Goal: Transaction & Acquisition: Purchase product/service

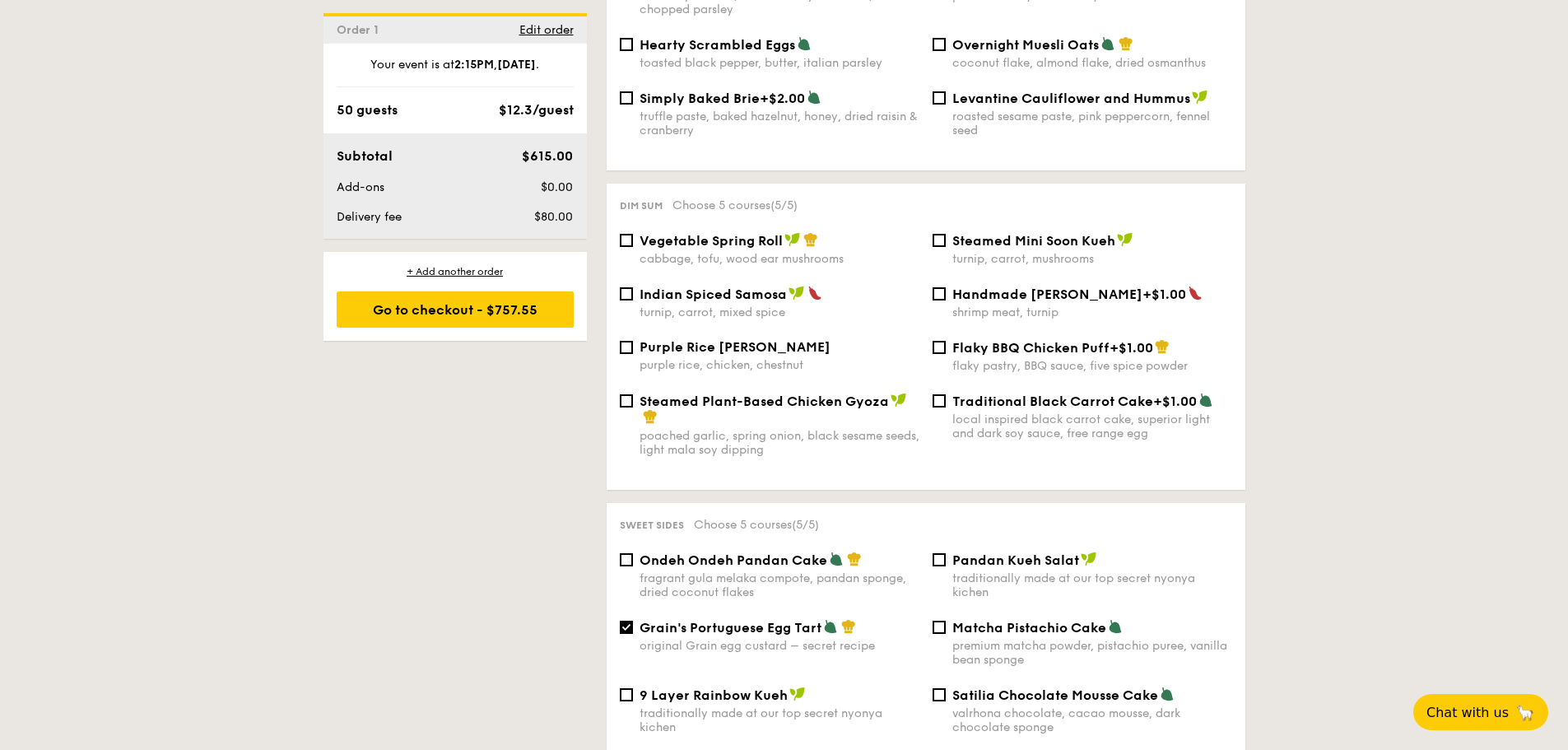
scroll to position [1400, 0]
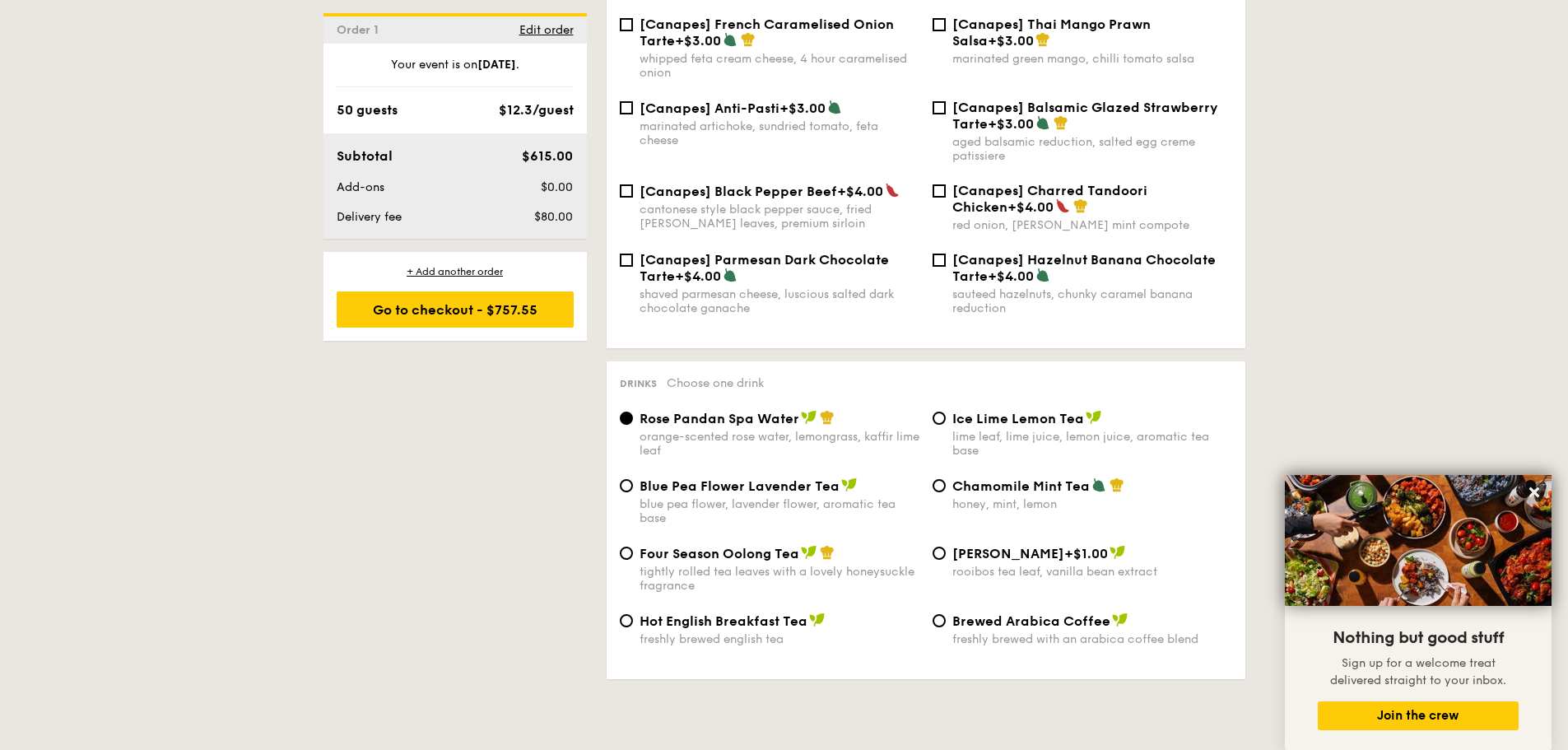
scroll to position [2388, 0]
drag, startPoint x: 1085, startPoint y: 455, endPoint x: 954, endPoint y: 463, distance: 131.2
click at [954, 477] on span "Chamomile Mint Tea" at bounding box center [1021, 485] width 138 height 16
copy span "Chamomile Mint Tea"
